Goal: Check status: Check status

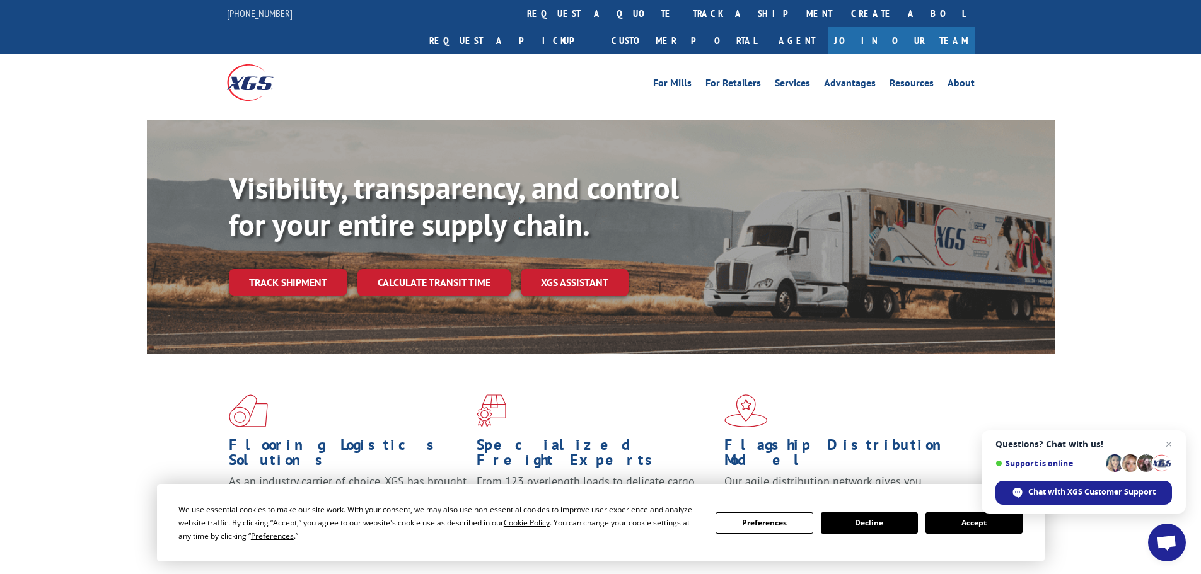
drag, startPoint x: 1022, startPoint y: 0, endPoint x: 534, endPoint y: 93, distance: 496.9
click at [534, 120] on div "Visibility, transparency, and control for your entire supply chain. Track shipm…" at bounding box center [601, 249] width 908 height 259
click at [257, 269] on link "Track shipment" at bounding box center [288, 282] width 119 height 26
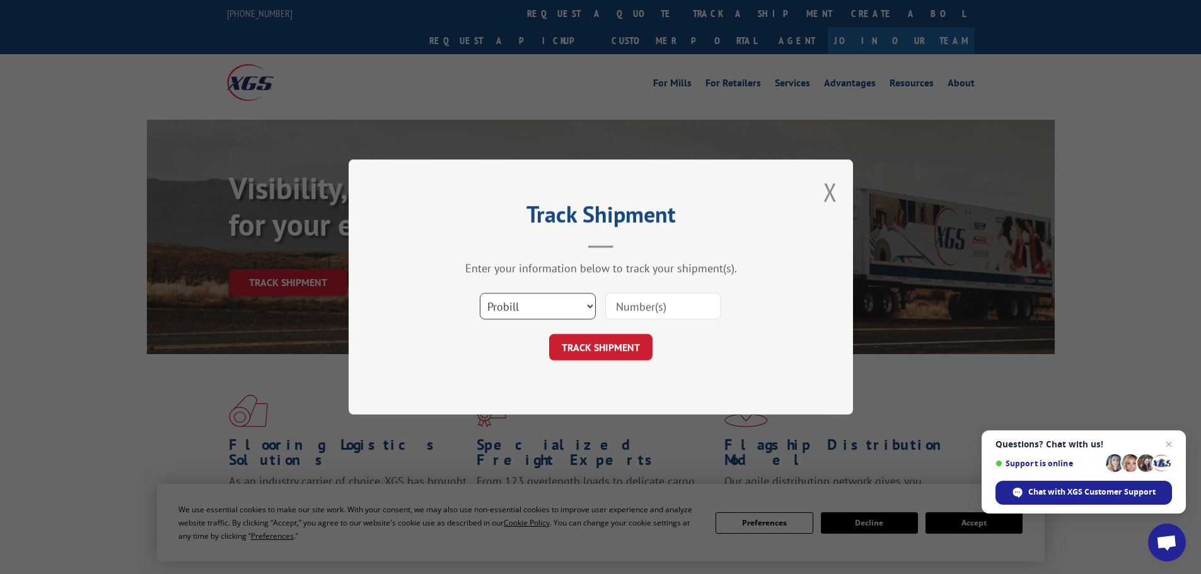
click at [572, 301] on select "Select category... Probill BOL PO" at bounding box center [538, 306] width 116 height 26
select select "bol"
click at [480, 293] on select "Select category... Probill BOL PO" at bounding box center [538, 306] width 116 height 26
click at [634, 305] on input at bounding box center [663, 306] width 116 height 26
type input "6043051"
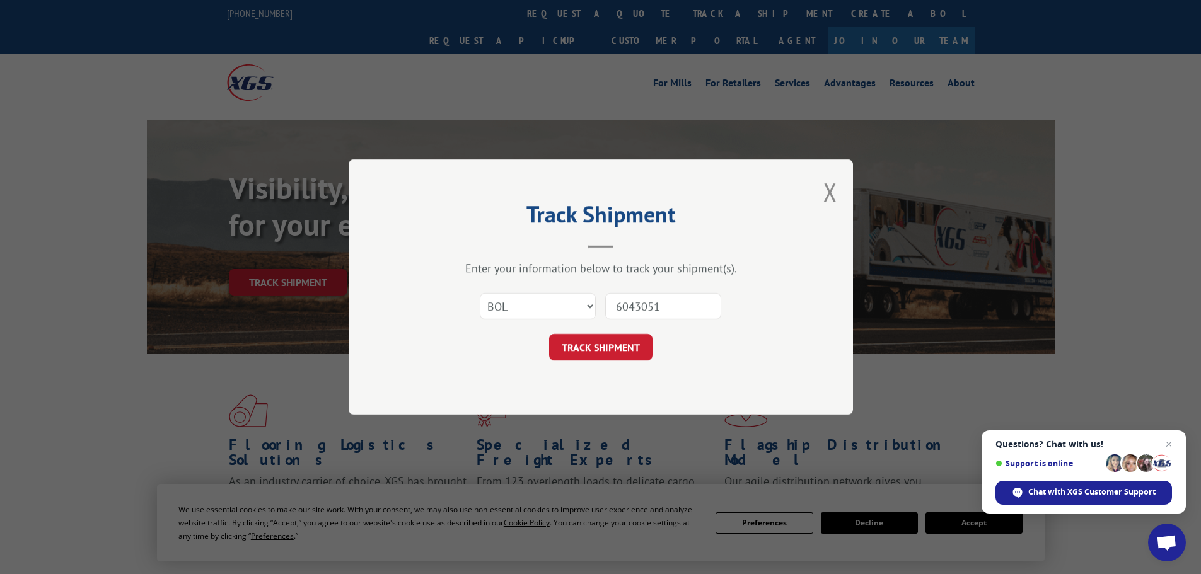
click button "TRACK SHIPMENT" at bounding box center [600, 347] width 103 height 26
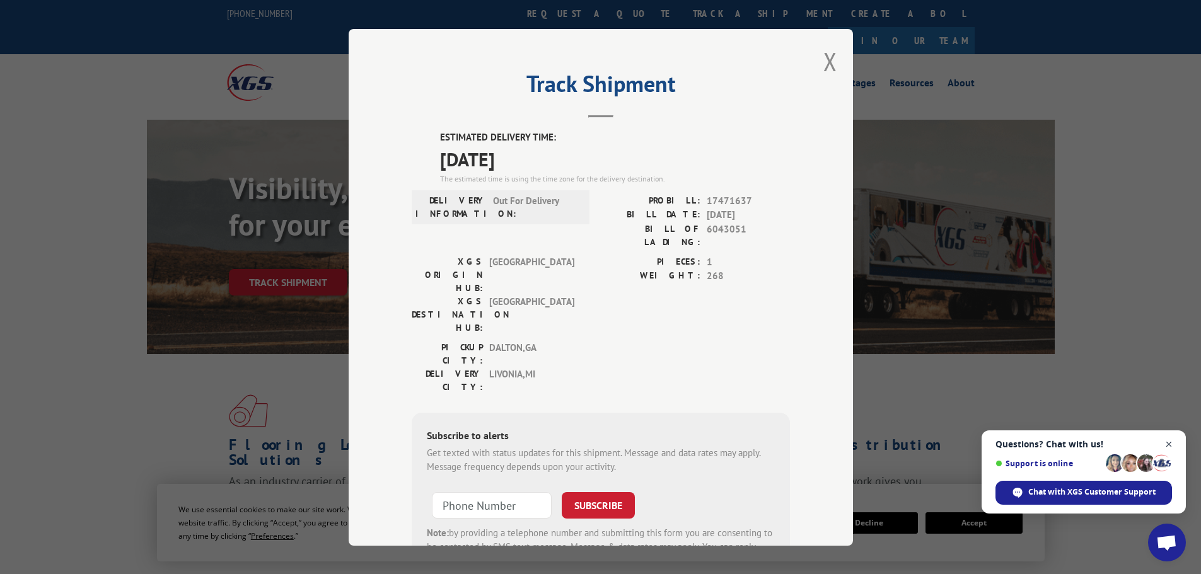
click at [1167, 444] on span "Close chat" at bounding box center [1170, 445] width 16 height 16
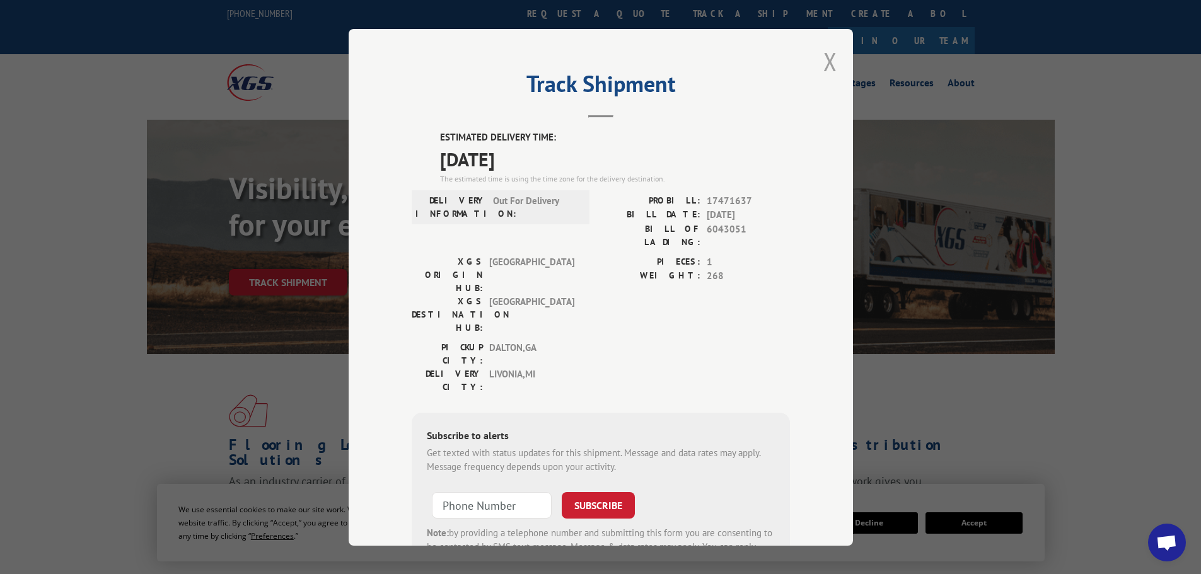
click at [824, 65] on button "Close modal" at bounding box center [831, 61] width 14 height 33
